Goal: Transaction & Acquisition: Purchase product/service

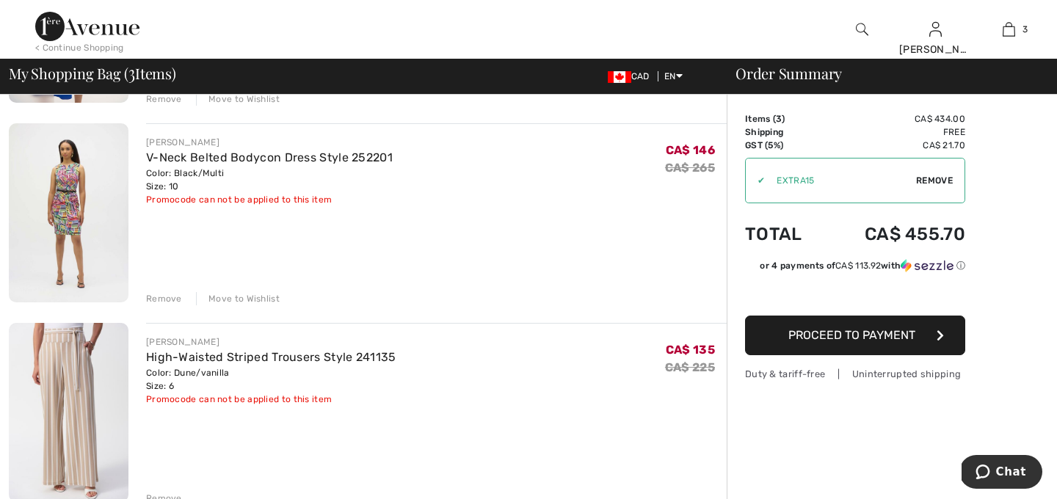
scroll to position [294, 0]
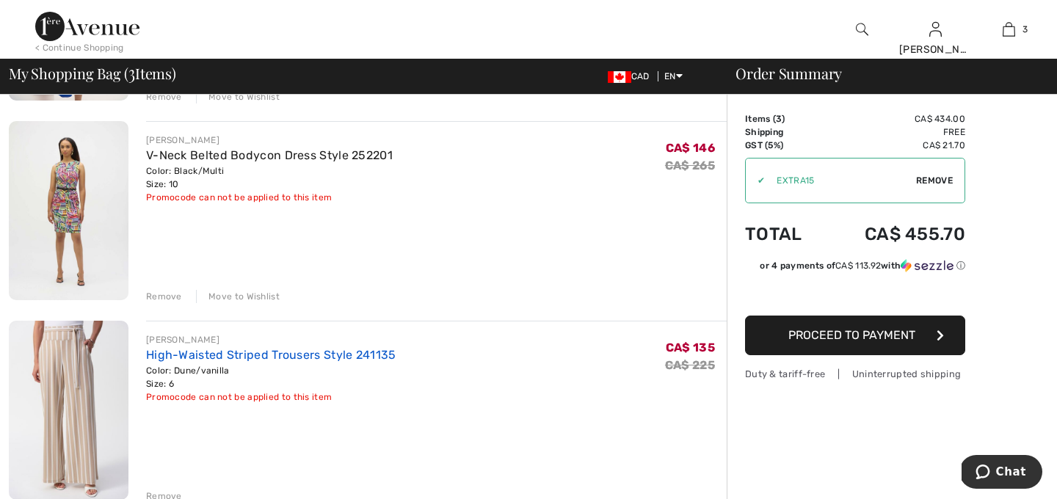
click at [280, 355] on link "High-Waisted Striped Trousers Style 241135" at bounding box center [271, 355] width 250 height 14
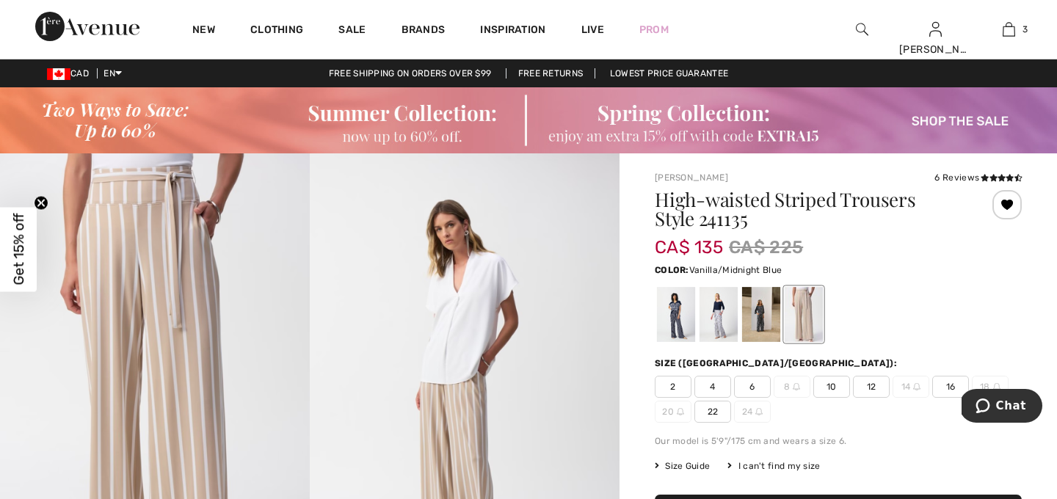
click at [710, 324] on div at bounding box center [719, 314] width 38 height 55
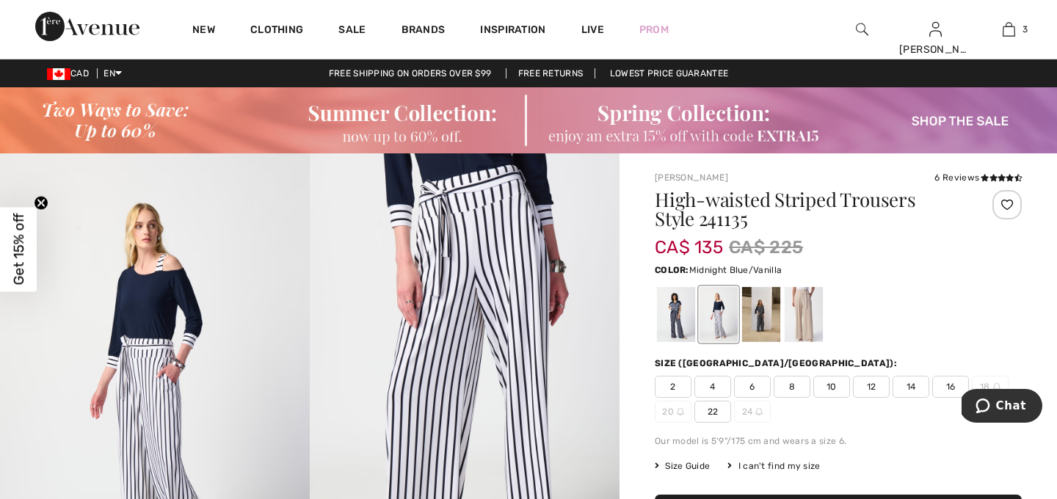
click at [675, 324] on div at bounding box center [676, 314] width 38 height 55
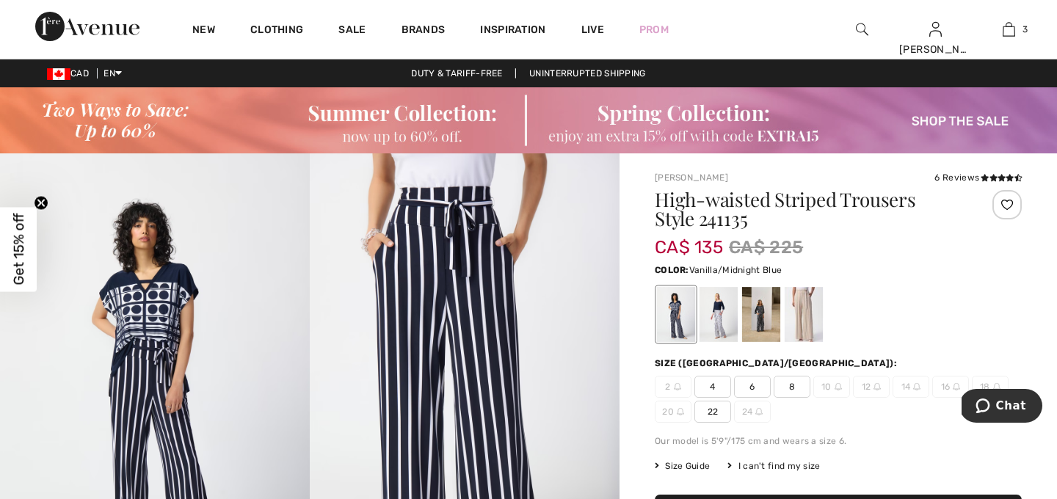
click at [717, 319] on div at bounding box center [719, 314] width 38 height 55
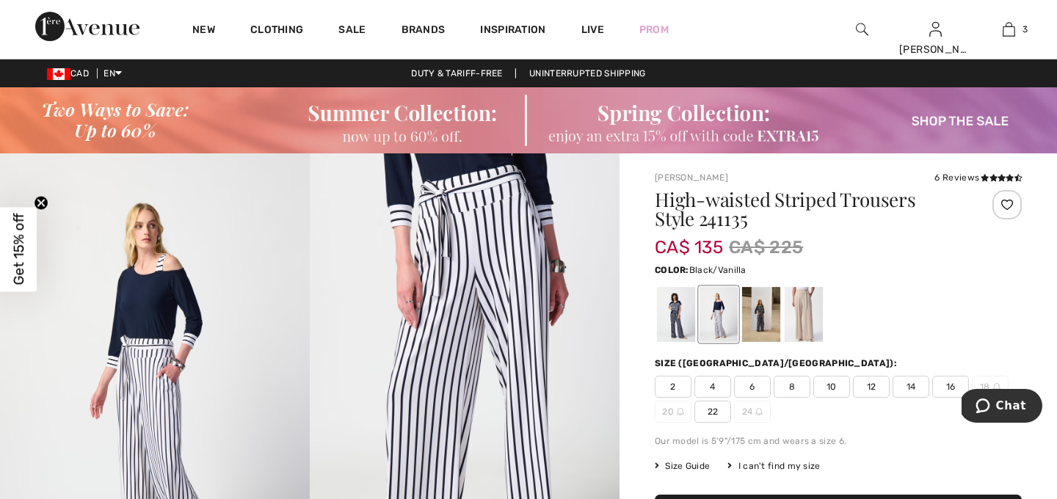
click at [761, 317] on div at bounding box center [761, 314] width 38 height 55
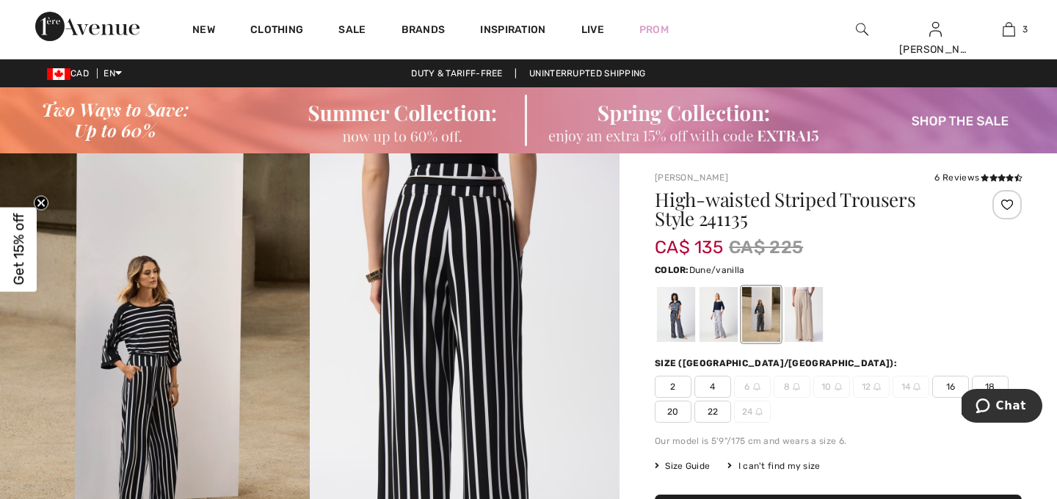
click at [807, 314] on div at bounding box center [804, 314] width 38 height 55
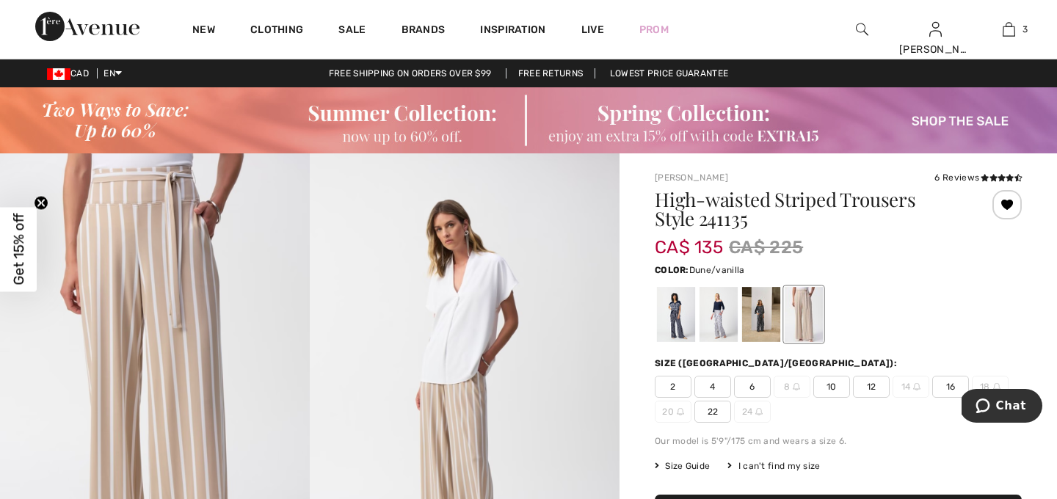
click at [581, 393] on img at bounding box center [465, 385] width 310 height 465
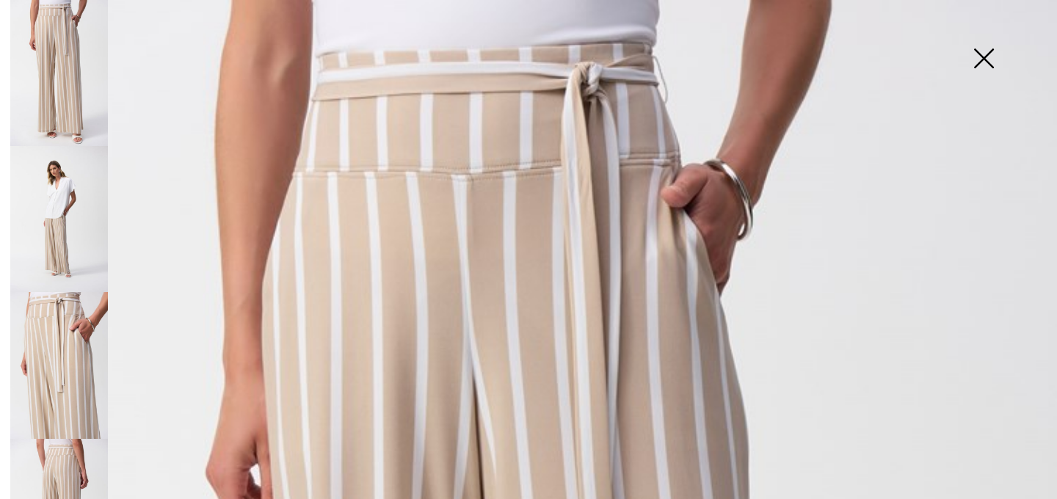
click at [985, 60] on img at bounding box center [983, 60] width 73 height 76
